Goal: Find specific page/section: Find specific page/section

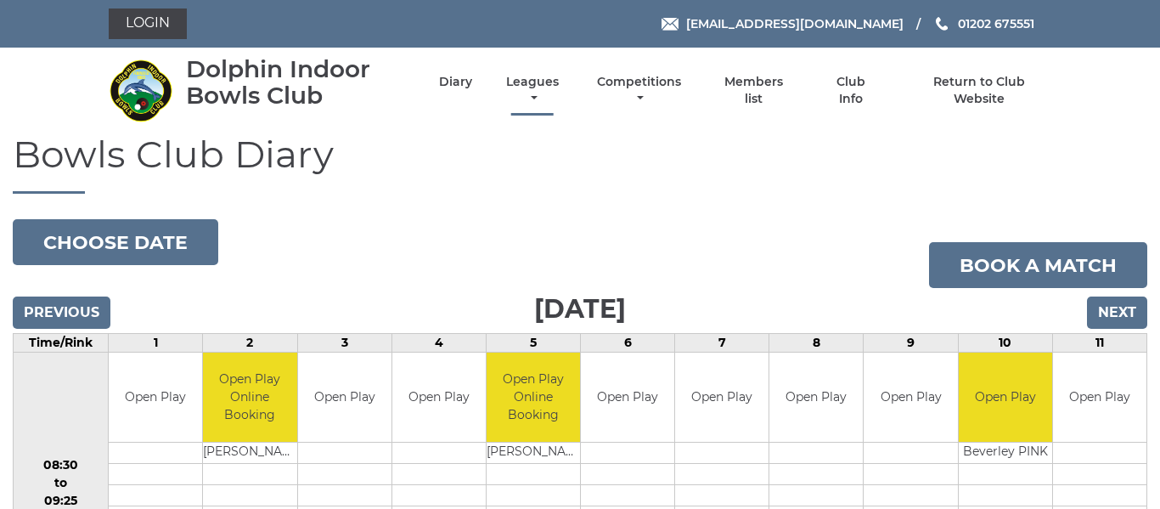
click at [536, 84] on link "Leagues" at bounding box center [532, 90] width 61 height 33
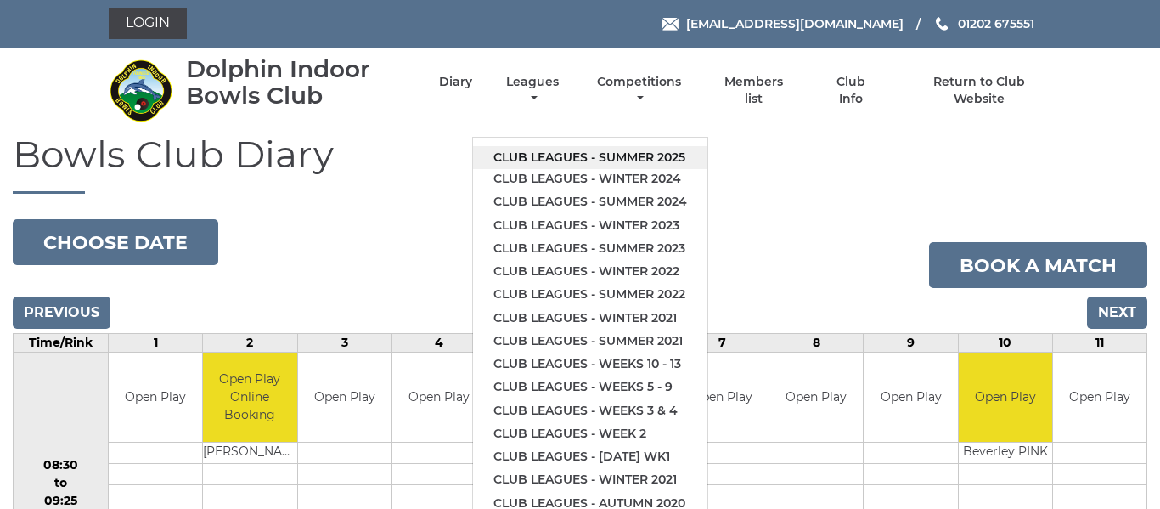
click at [560, 155] on link "Club leagues - Summer 2025" at bounding box center [590, 157] width 234 height 23
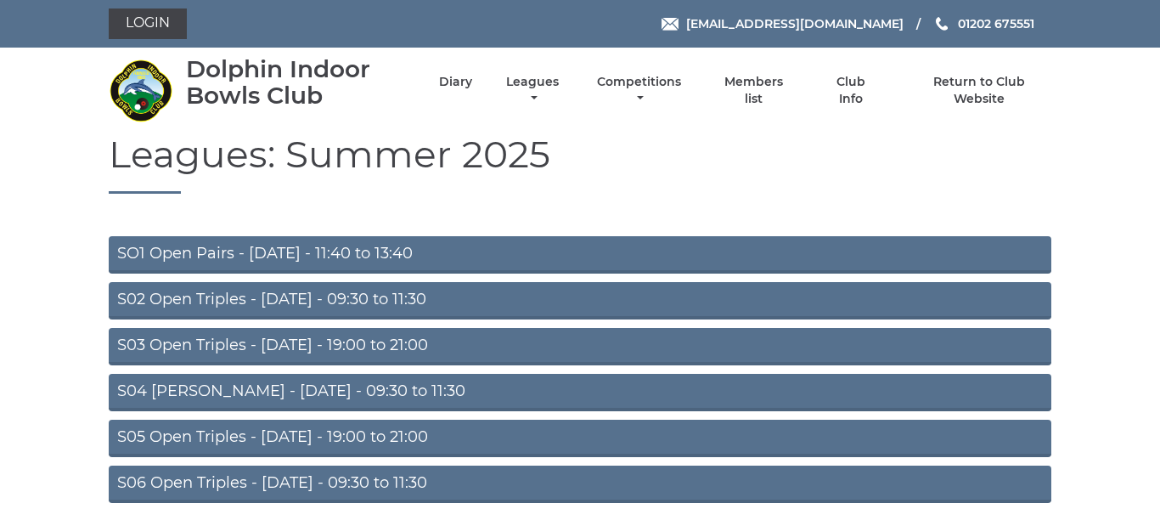
click at [428, 303] on link "S02 Open Triples - [DATE] - 09:30 to 11:30" at bounding box center [580, 300] width 943 height 37
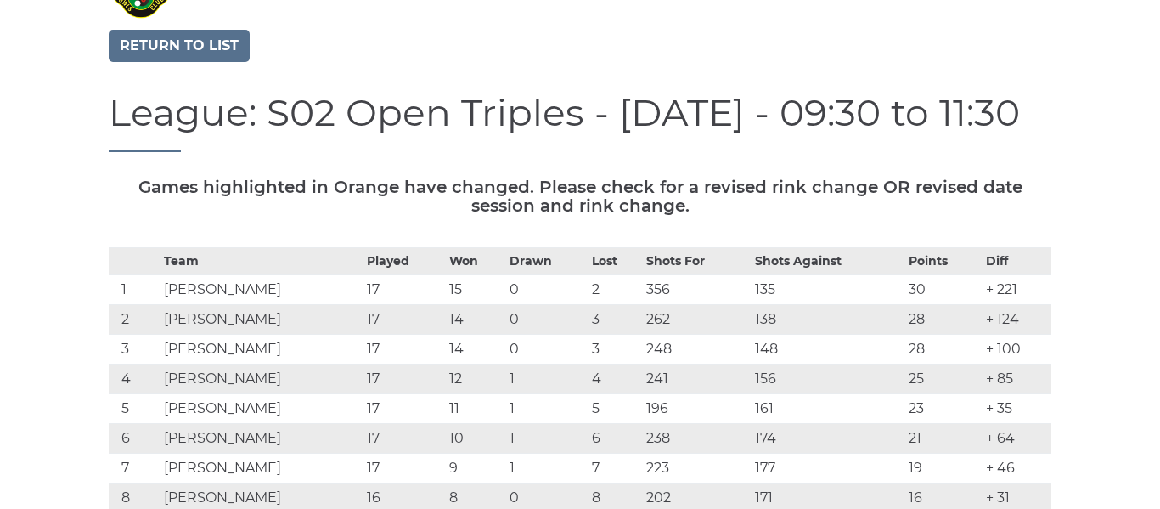
scroll to position [132, 0]
